Goal: Book appointment/travel/reservation

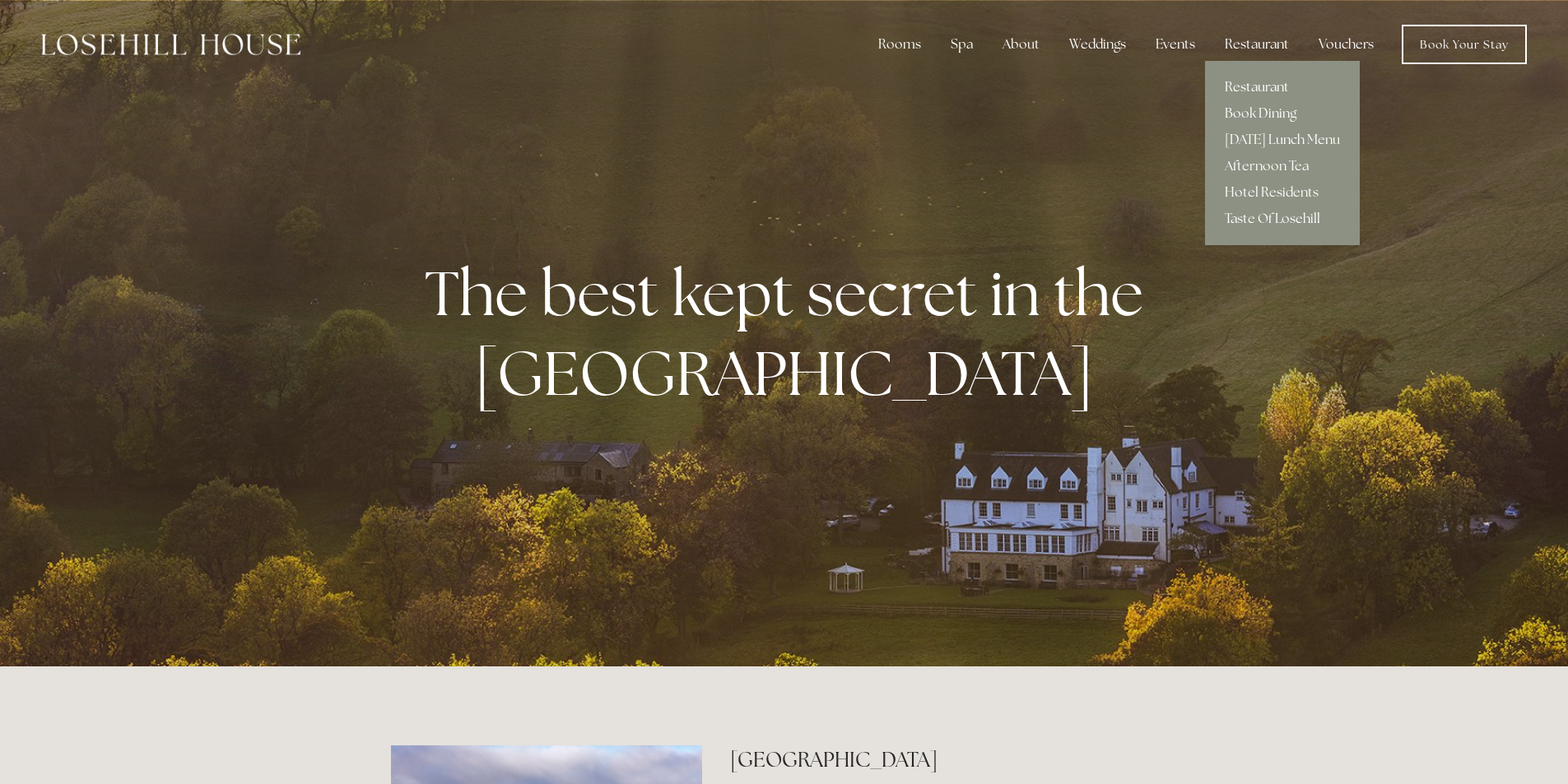
click at [1261, 79] on link "Restaurant" at bounding box center [1282, 87] width 155 height 26
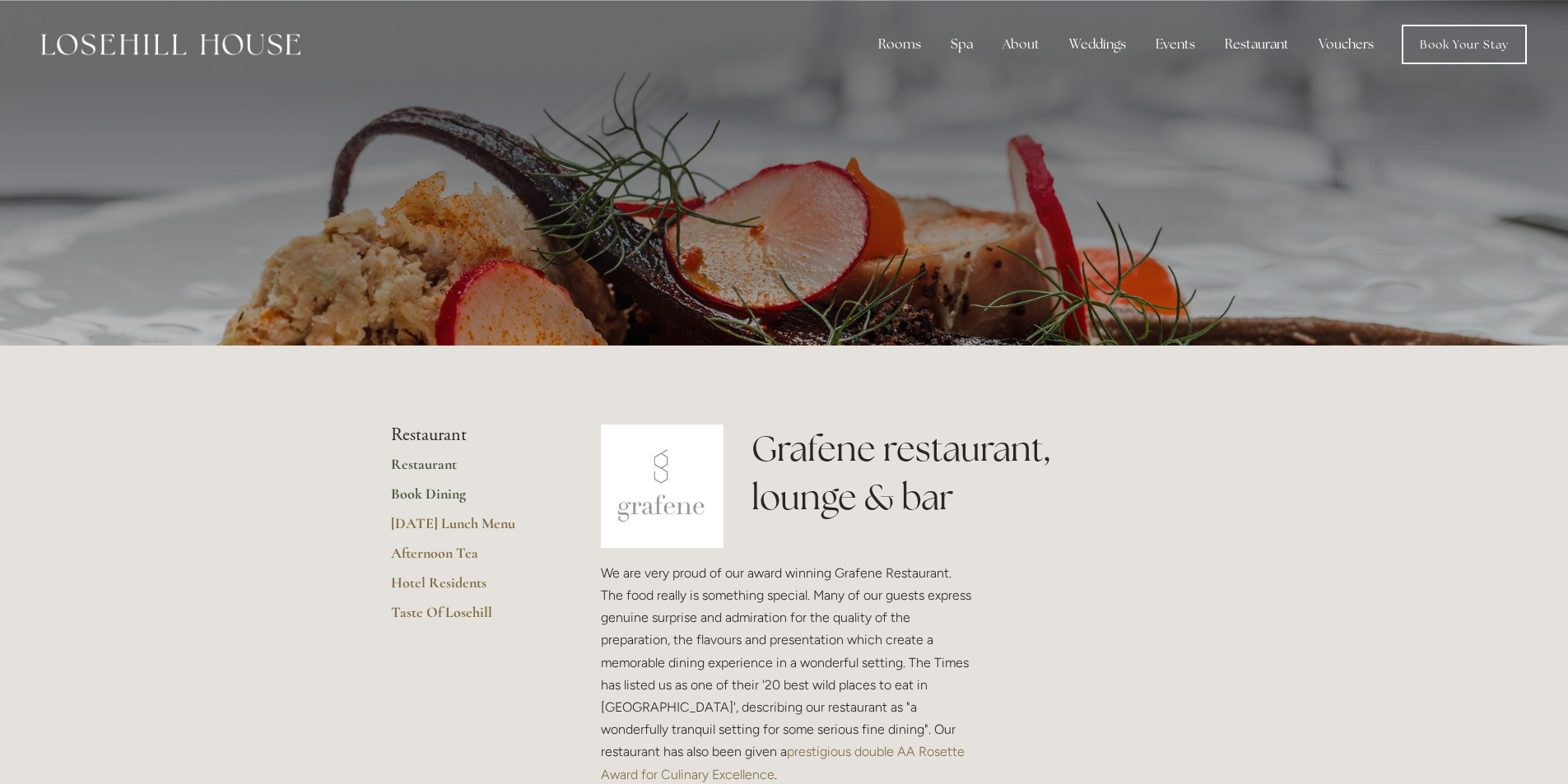
click at [431, 496] on link "Book Dining" at bounding box center [468, 500] width 157 height 29
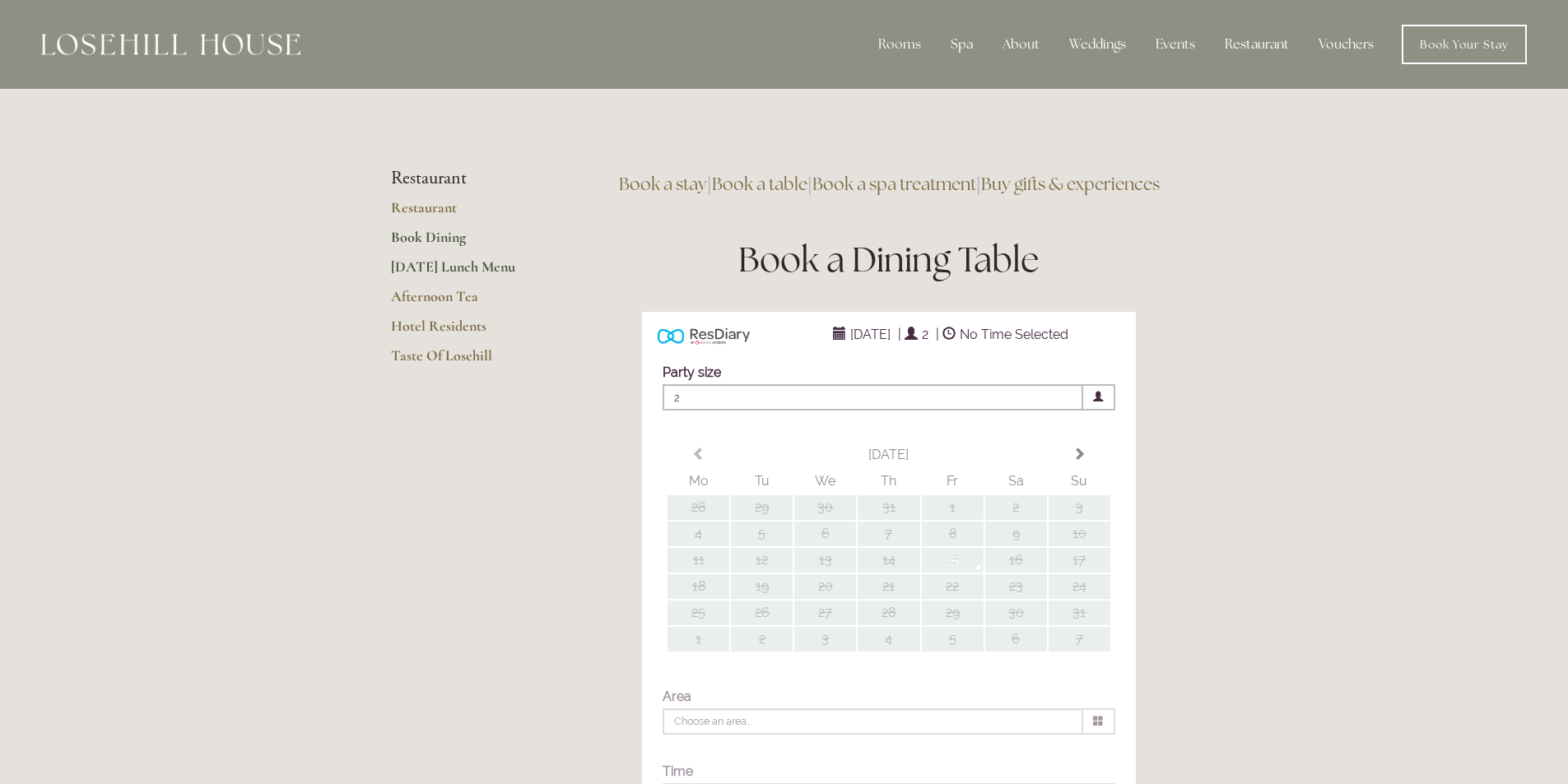
click at [432, 265] on link "[DATE] Lunch Menu" at bounding box center [468, 272] width 157 height 29
type input "Any Area"
